Goal: Navigation & Orientation: Go to known website

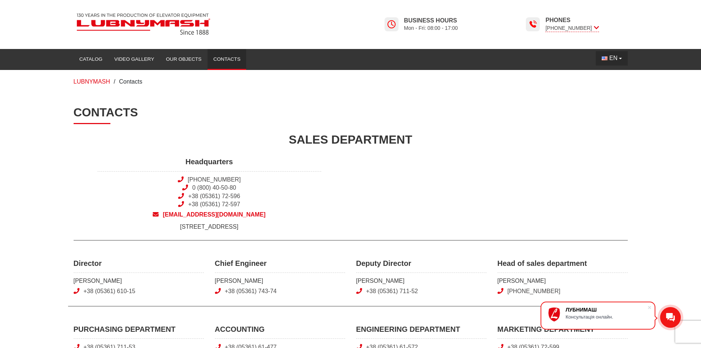
click at [622, 59] on button "EN" at bounding box center [612, 58] width 32 height 14
click at [614, 74] on span "UK" at bounding box center [613, 74] width 8 height 6
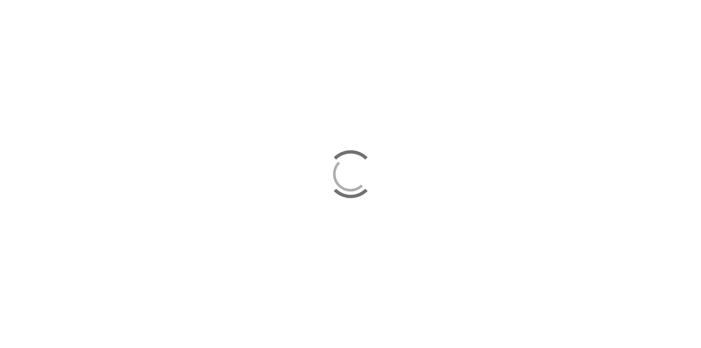
drag, startPoint x: 123, startPoint y: 81, endPoint x: 123, endPoint y: 77, distance: 3.8
click at [123, 79] on div at bounding box center [350, 174] width 701 height 348
